Goal: Navigation & Orientation: Find specific page/section

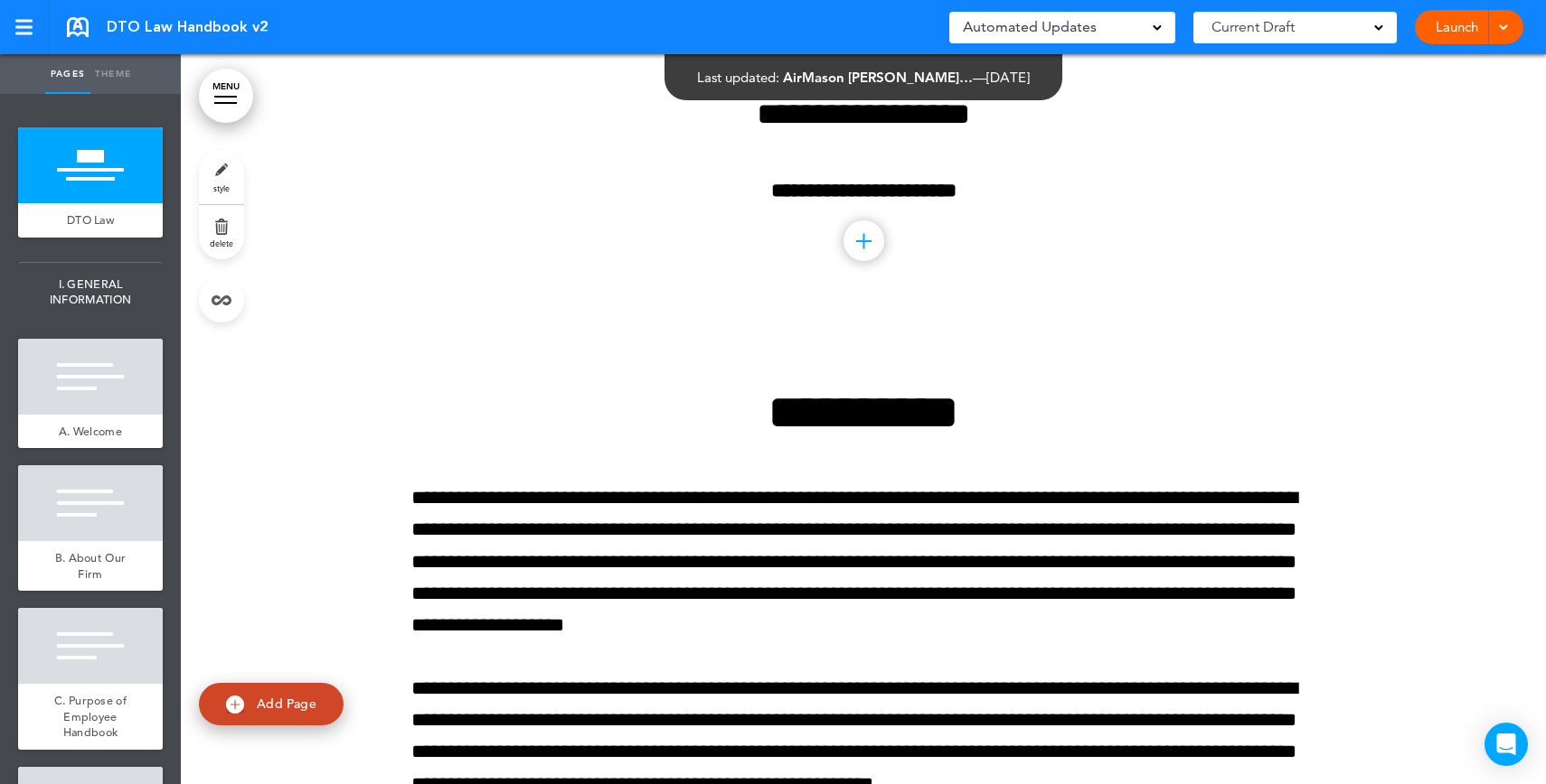
drag, startPoint x: 882, startPoint y: 297, endPoint x: 857, endPoint y: 311, distance: 28.7
click at [880, 297] on div "**********" at bounding box center [863, 55] width 904 height 529
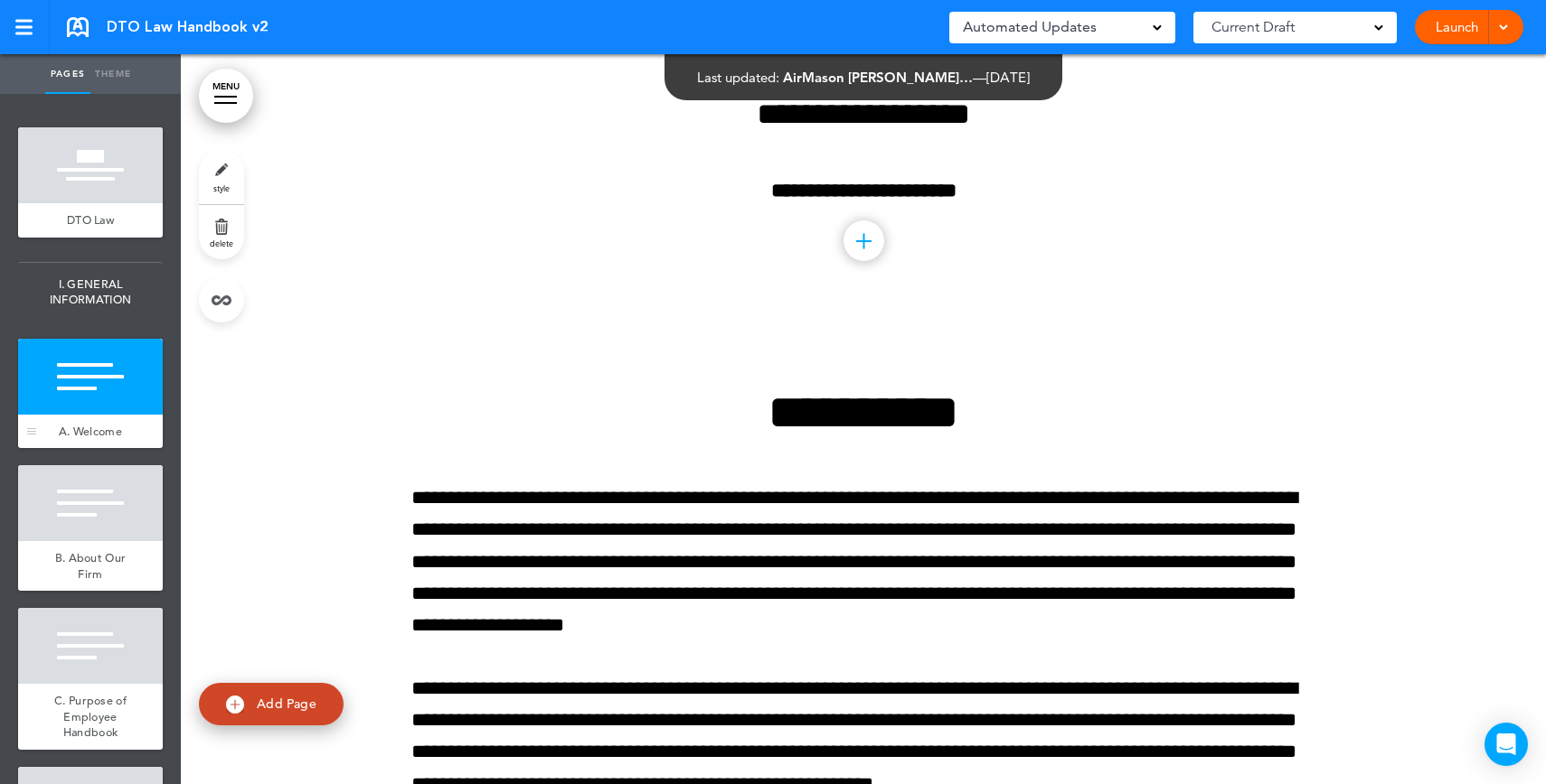
click at [67, 408] on div at bounding box center [90, 376] width 145 height 75
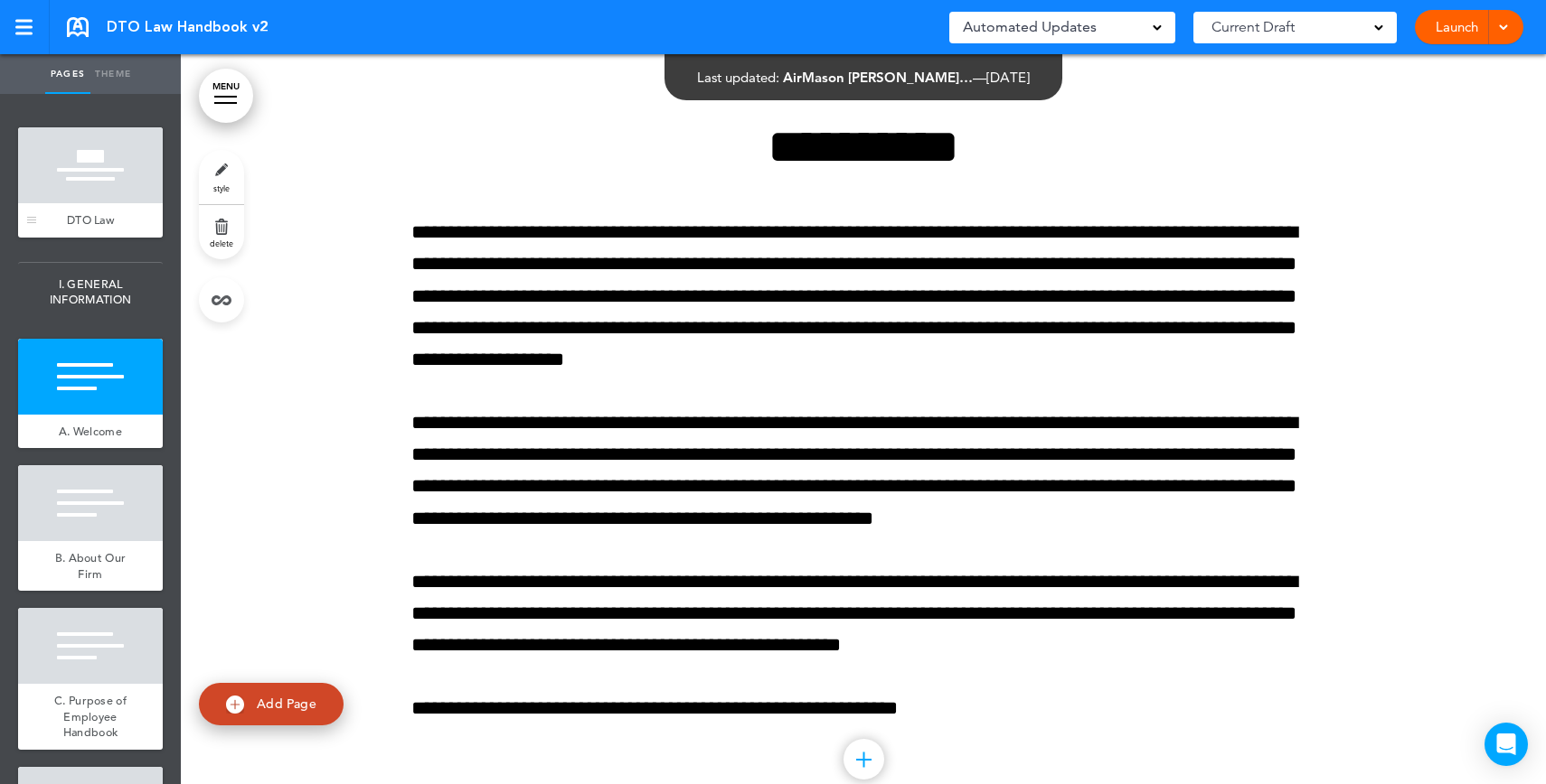
click at [98, 161] on div at bounding box center [90, 165] width 145 height 75
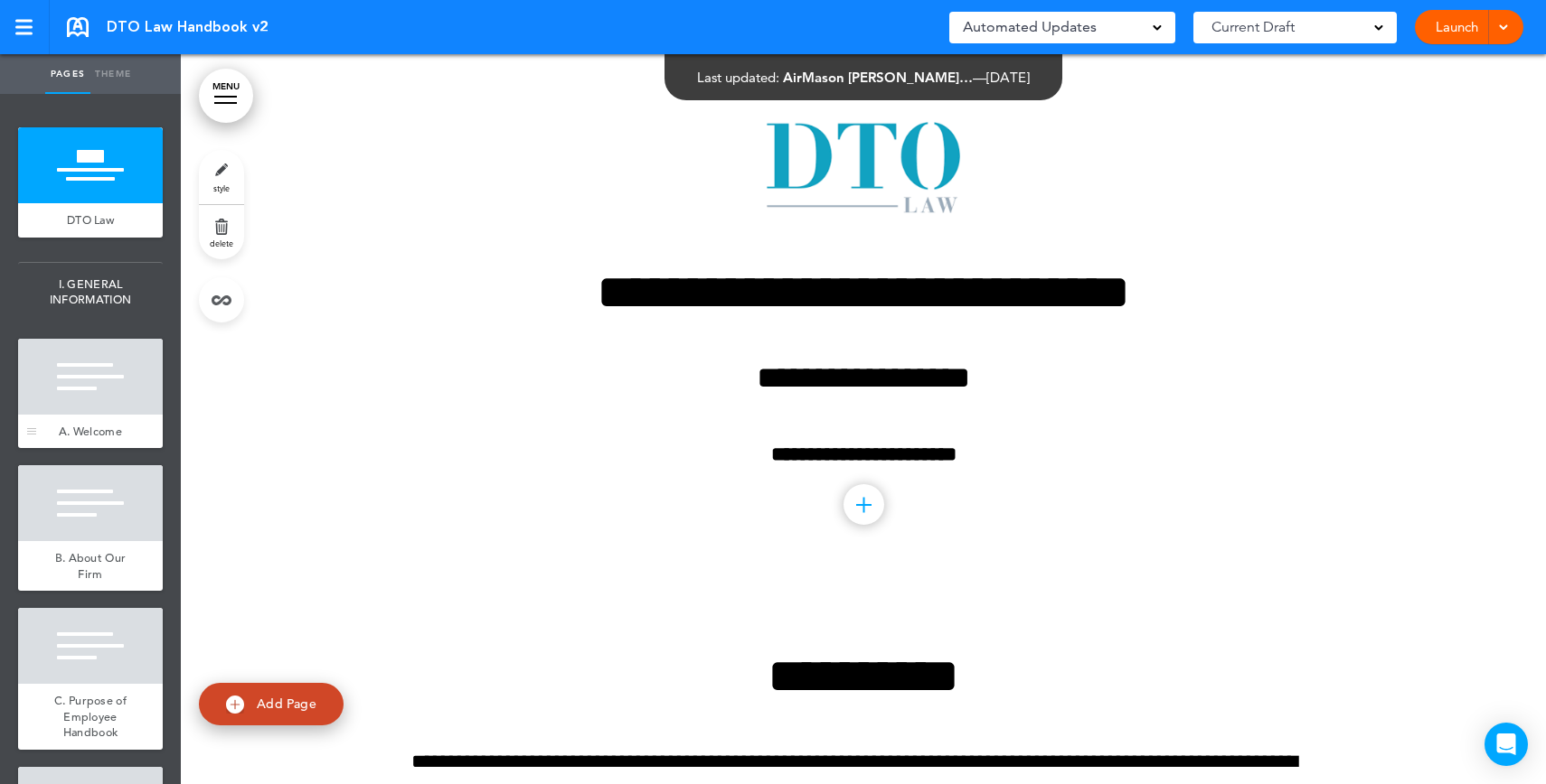
click at [90, 401] on div at bounding box center [90, 376] width 145 height 75
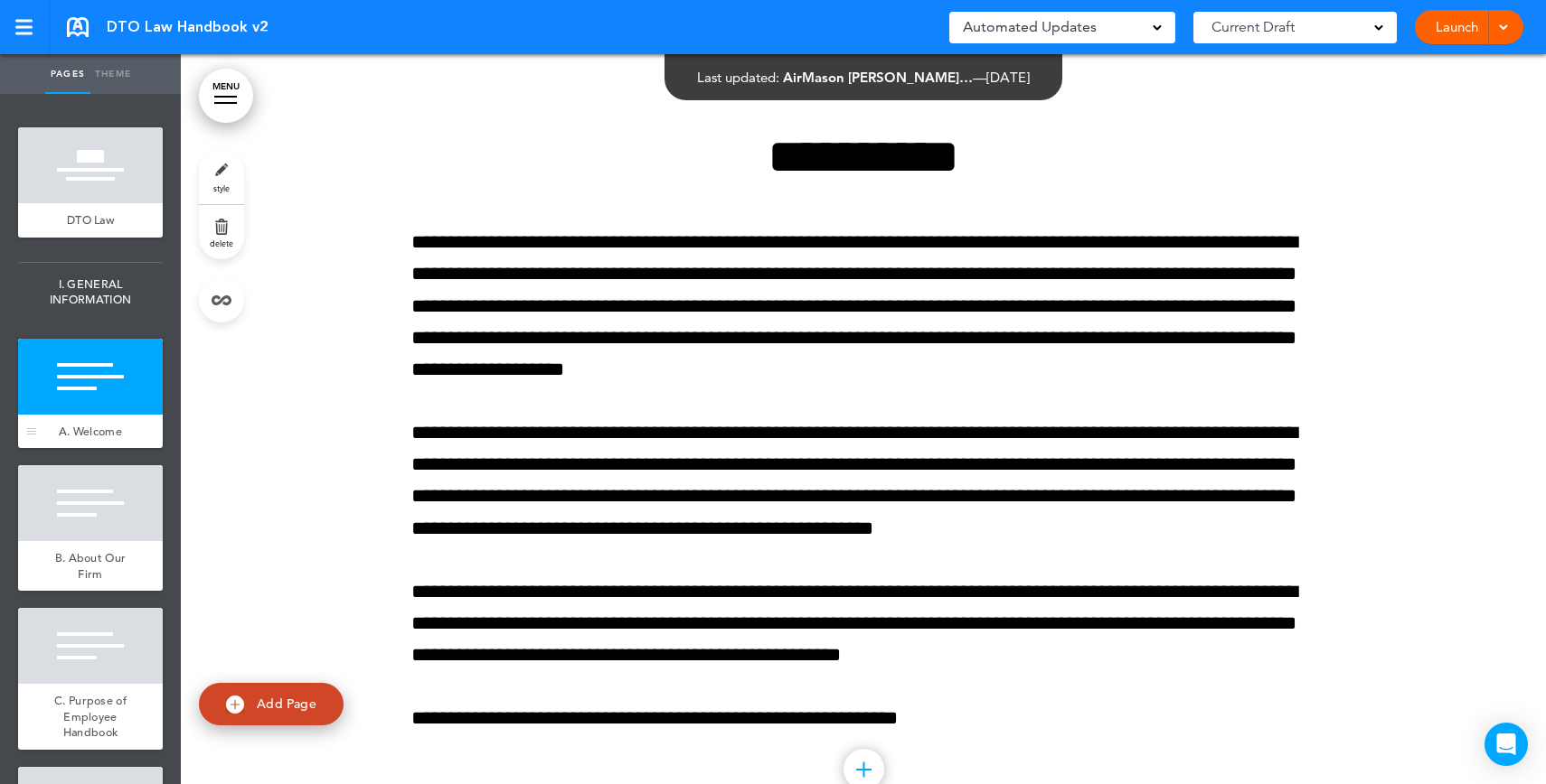
scroll to position [529, 0]
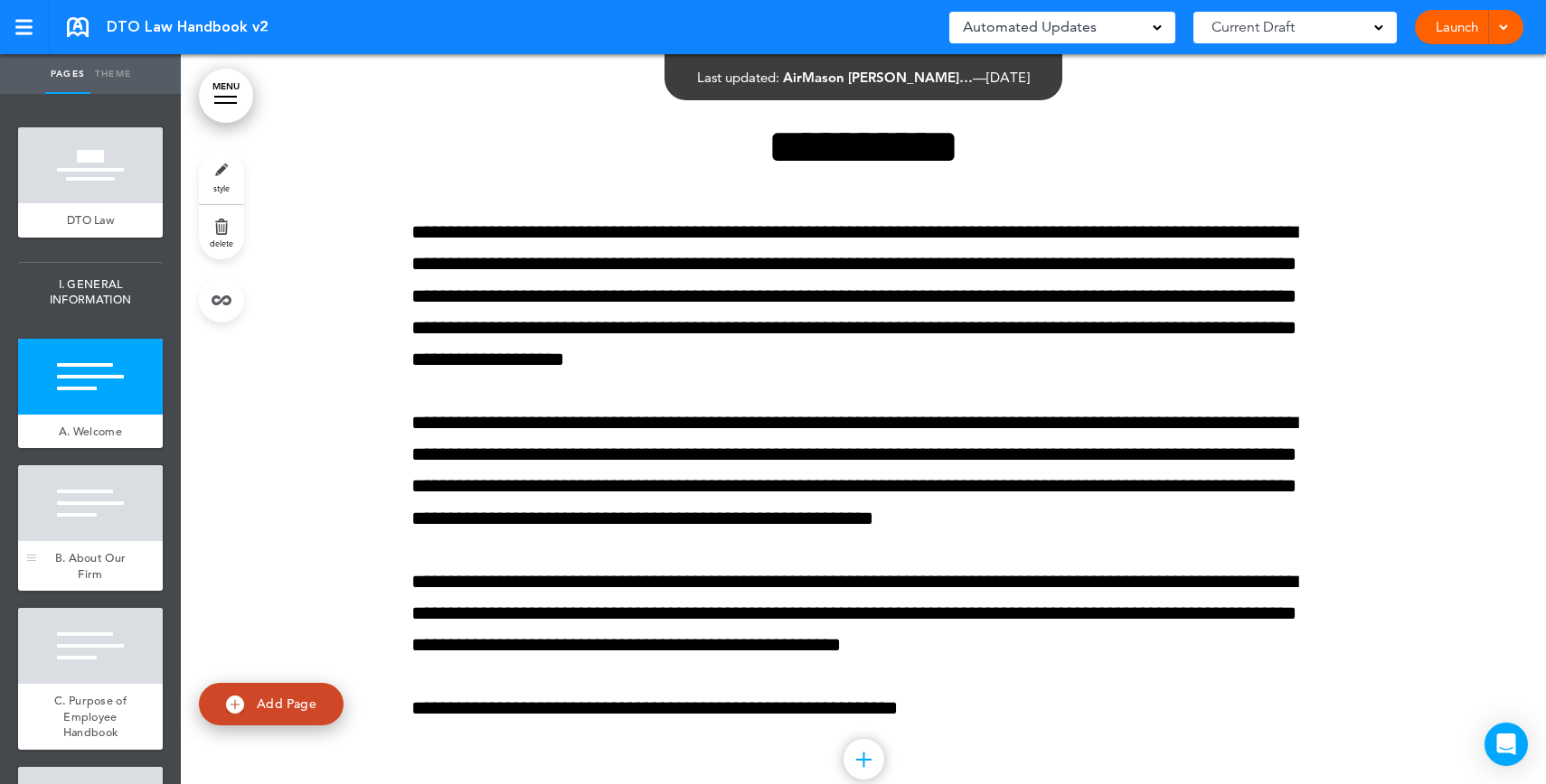
click at [107, 570] on div "B. About Our Firm" at bounding box center [90, 566] width 145 height 50
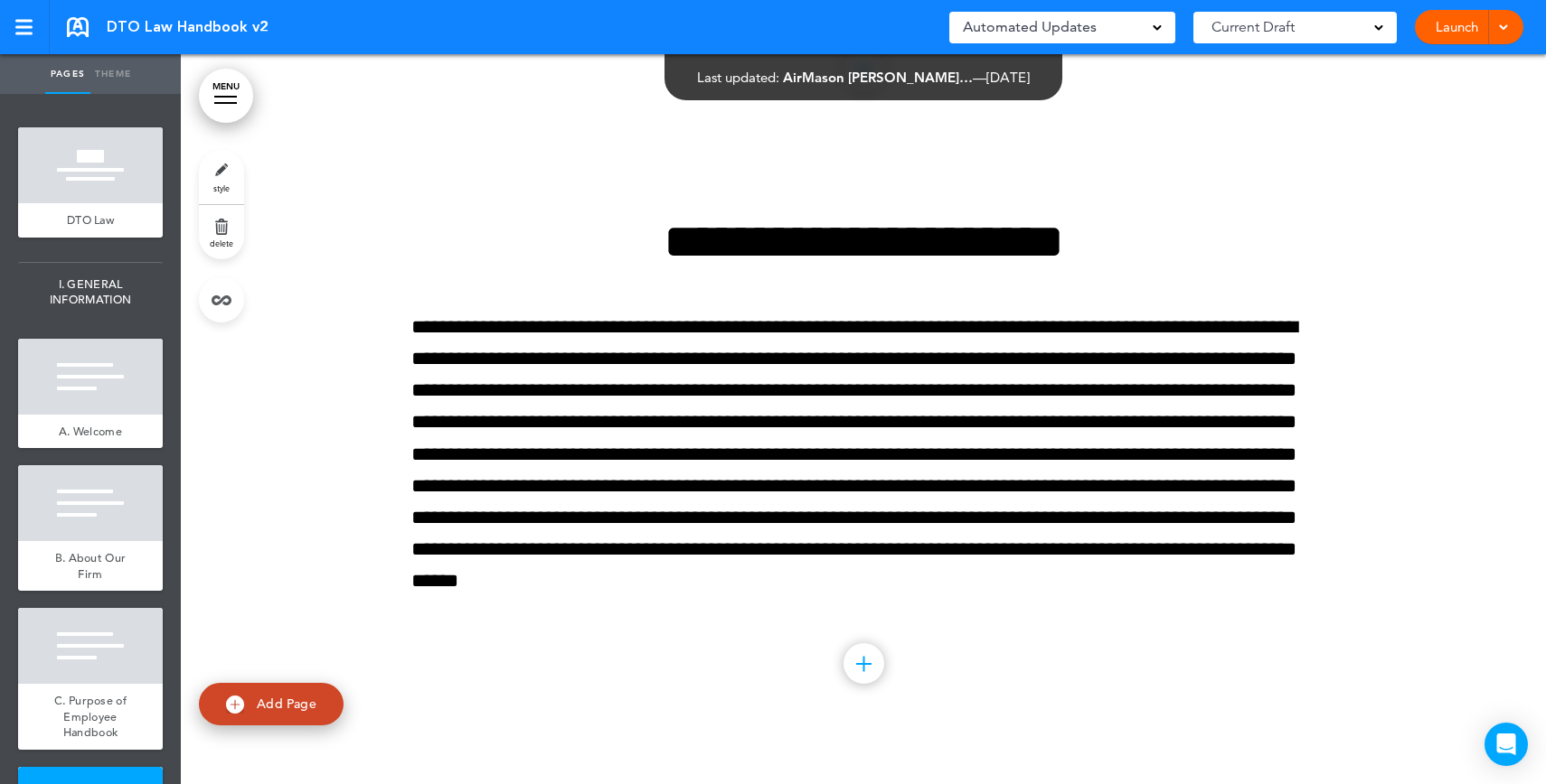
scroll to position [4234, 0]
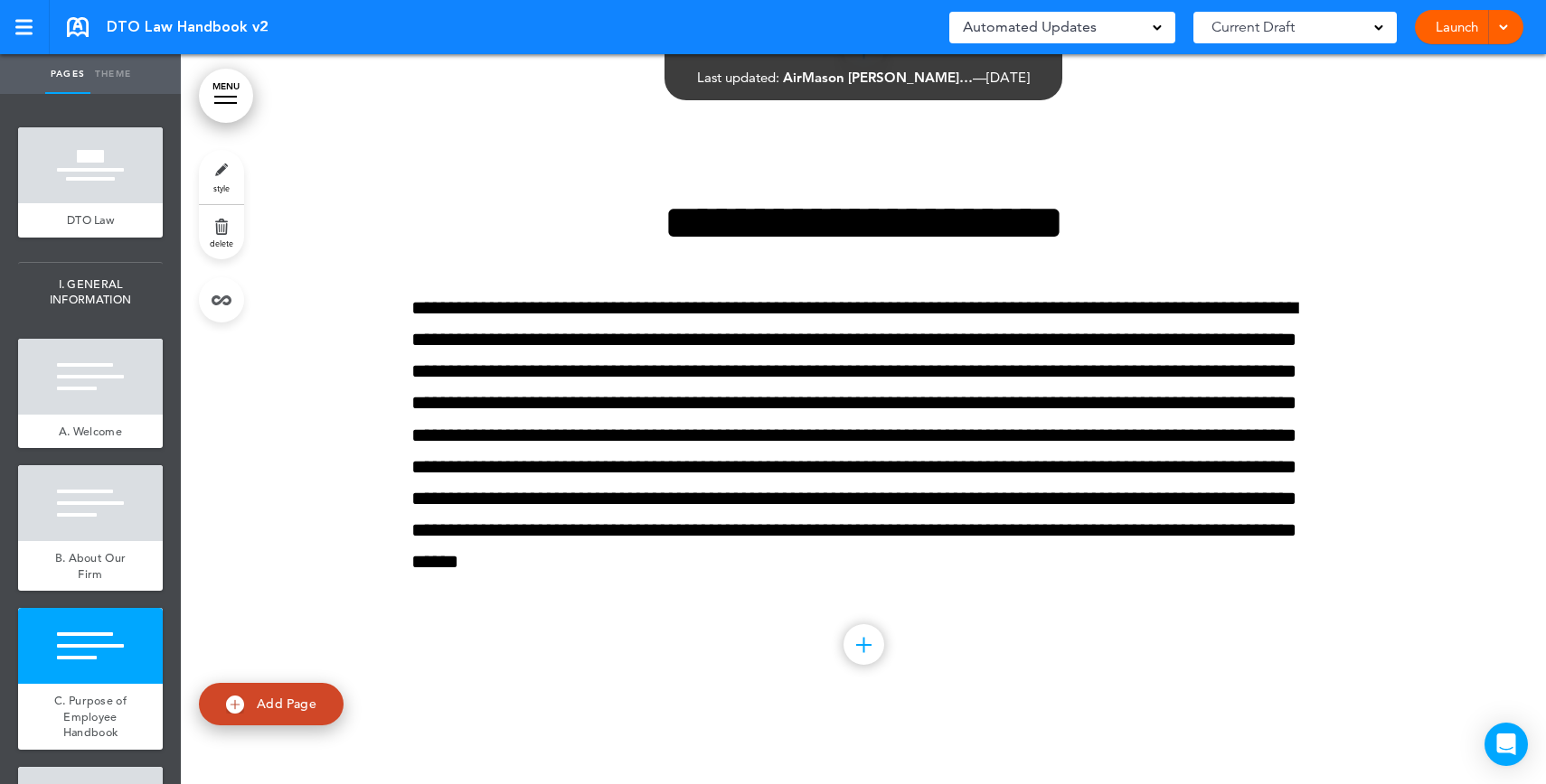
click at [232, 102] on div at bounding box center [225, 103] width 23 height 2
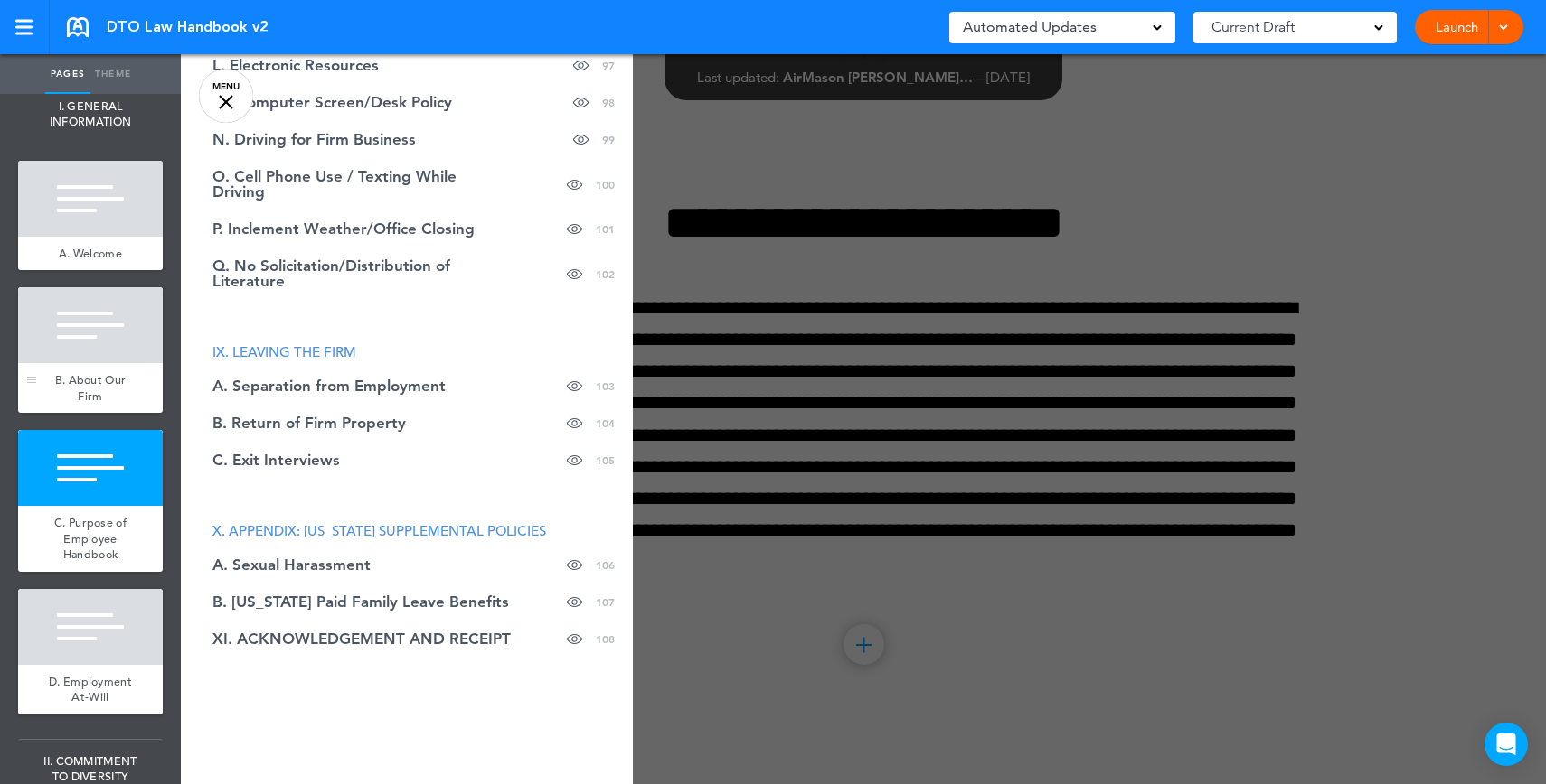
scroll to position [333, 0]
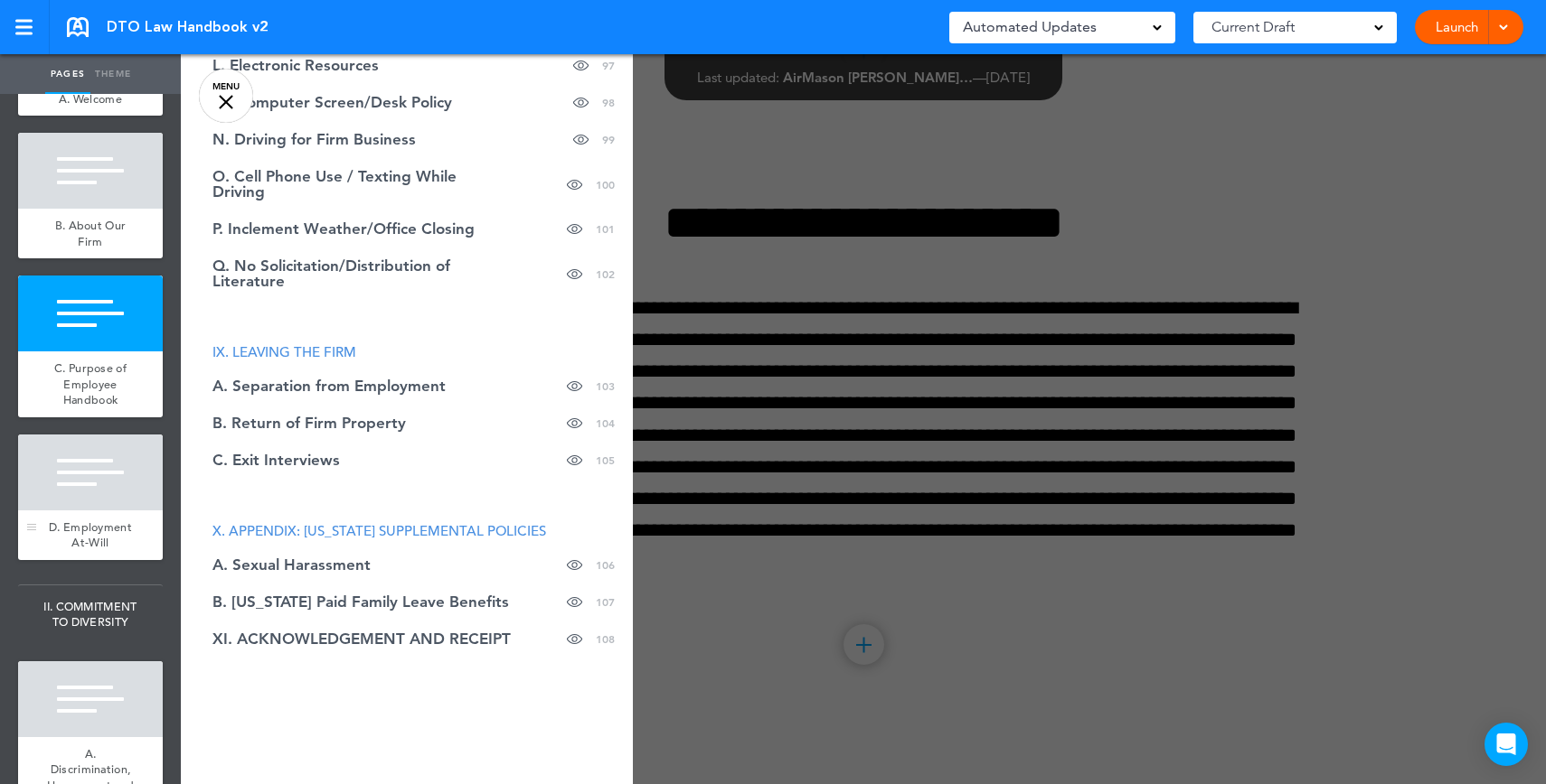
click at [81, 504] on div at bounding box center [90, 472] width 145 height 75
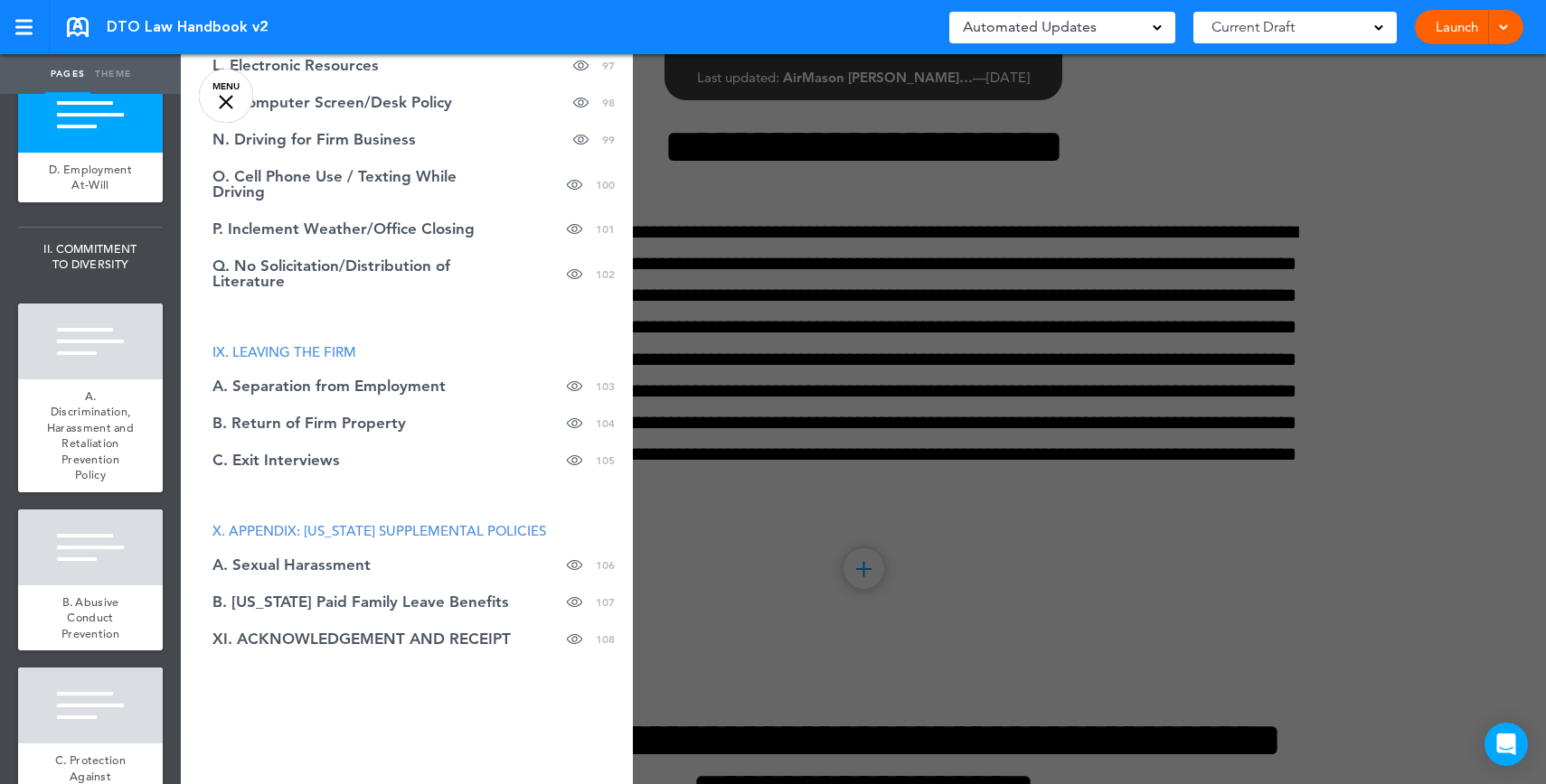
scroll to position [720, 0]
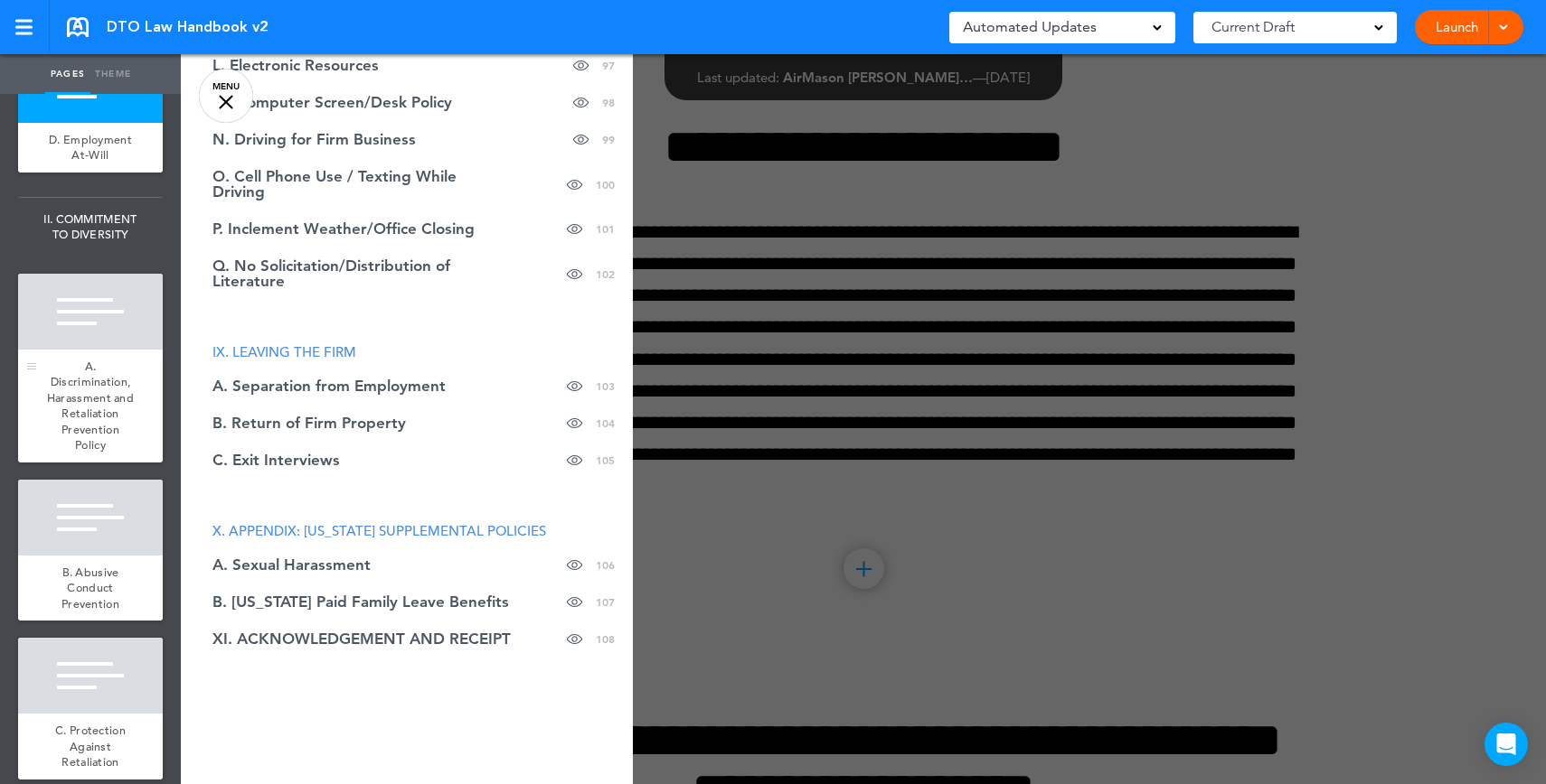
click at [79, 454] on span "A. Discrimination, Harassment and Retaliation Prevention Policy" at bounding box center [90, 406] width 86 height 95
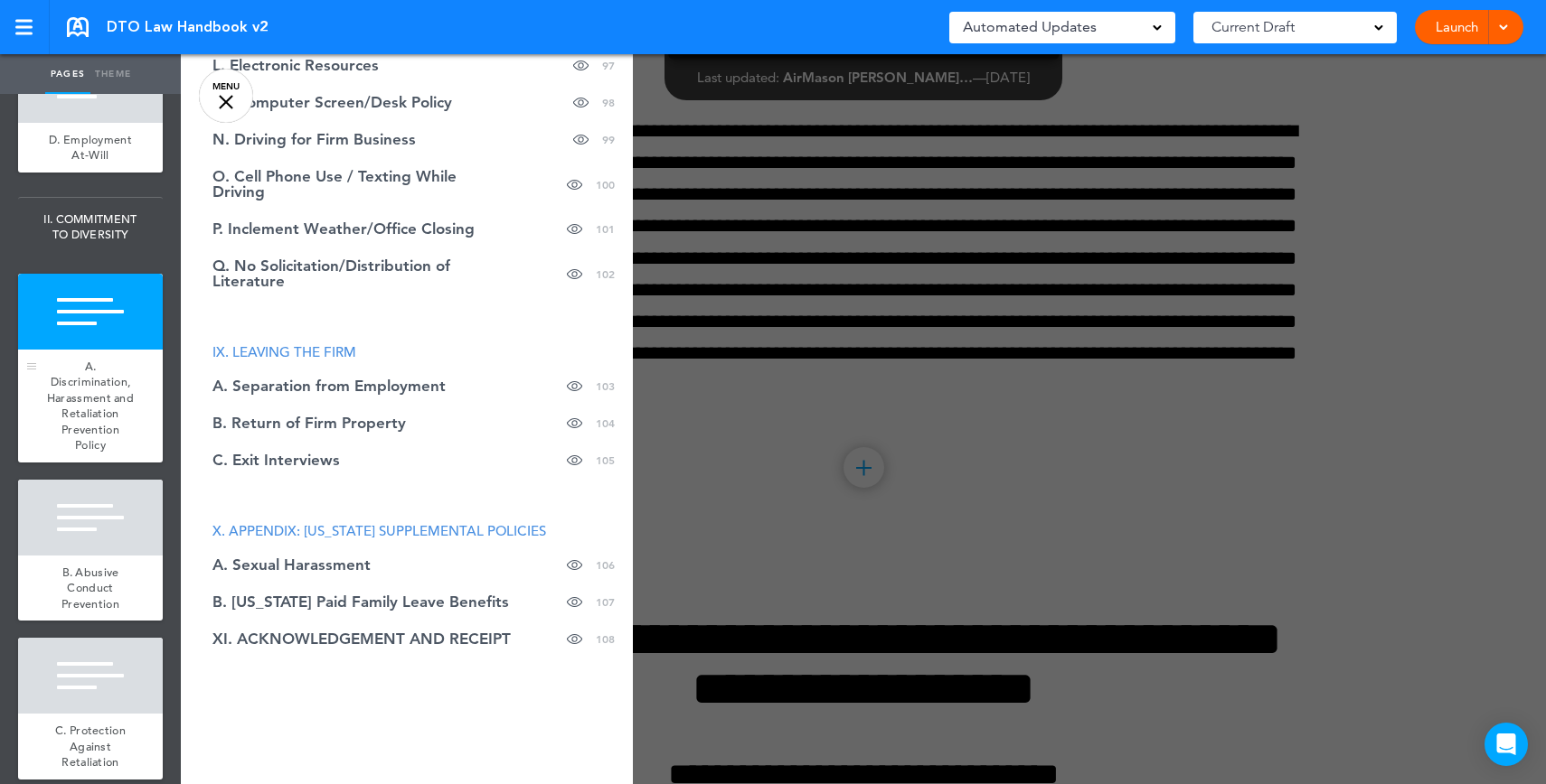
scroll to position [4903, 0]
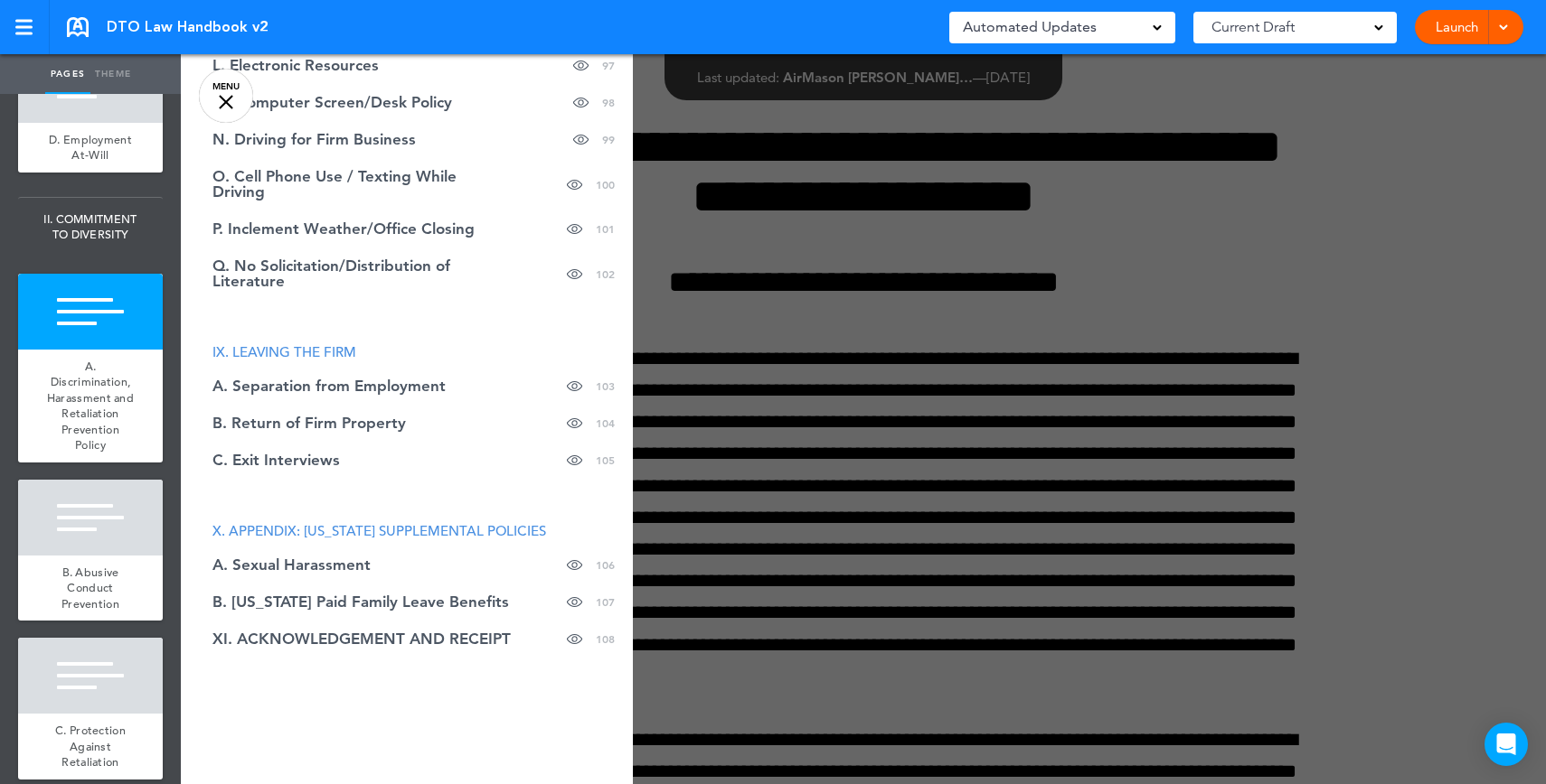
click at [1106, 398] on div at bounding box center [954, 392] width 1546 height 784
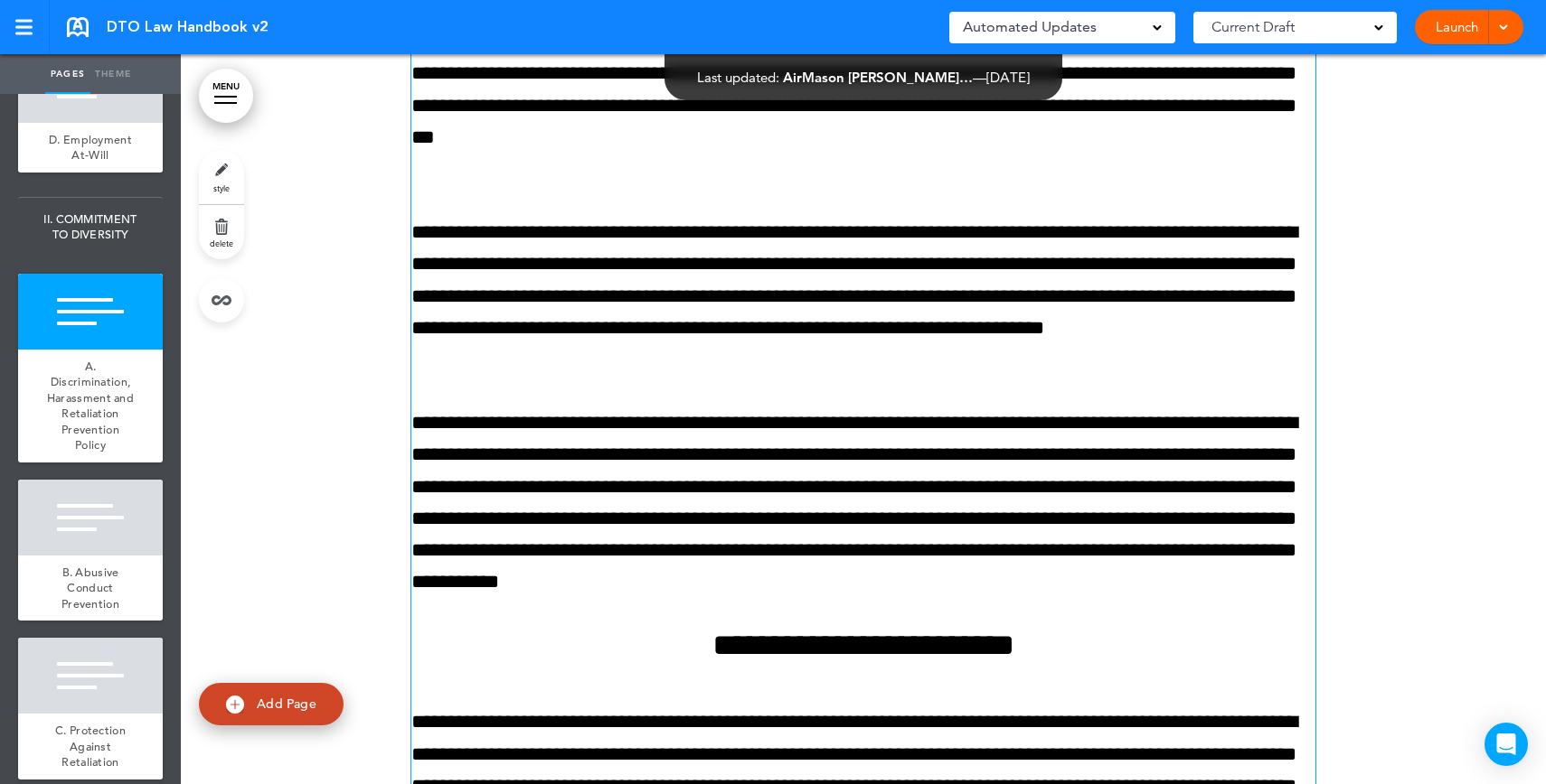
scroll to position [5353, 0]
